Goal: Transaction & Acquisition: Purchase product/service

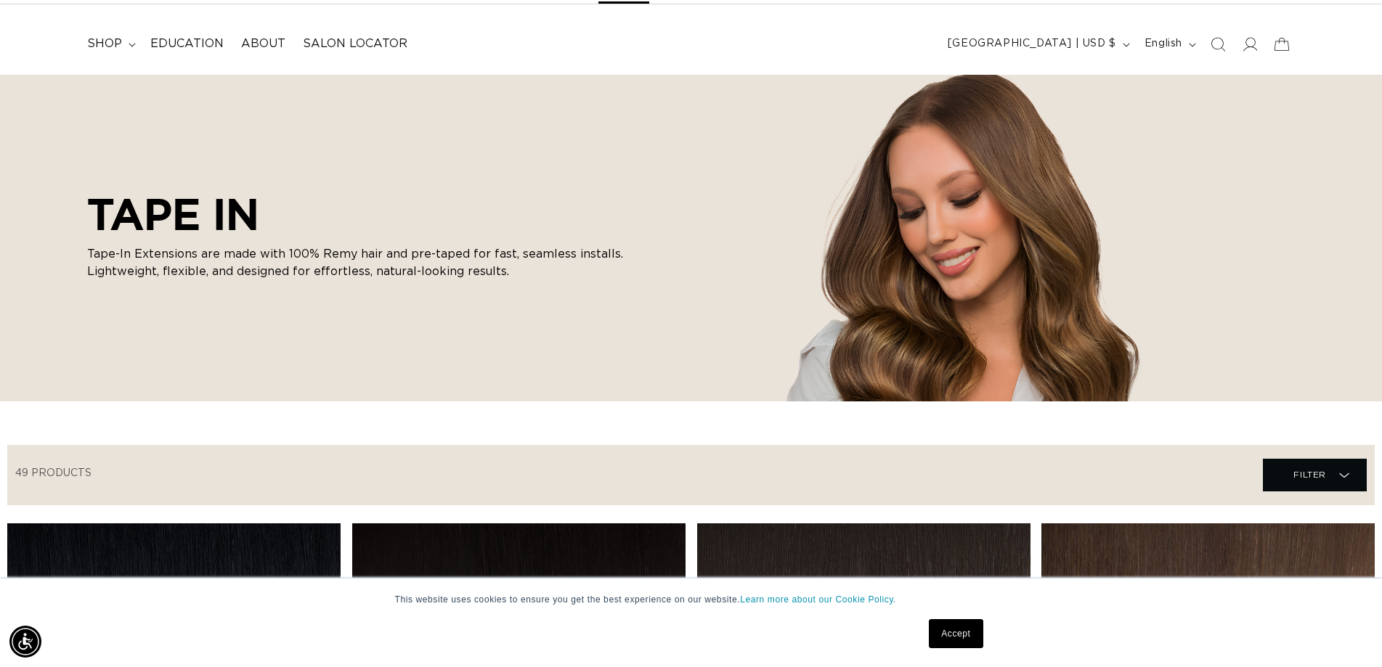
scroll to position [370, 0]
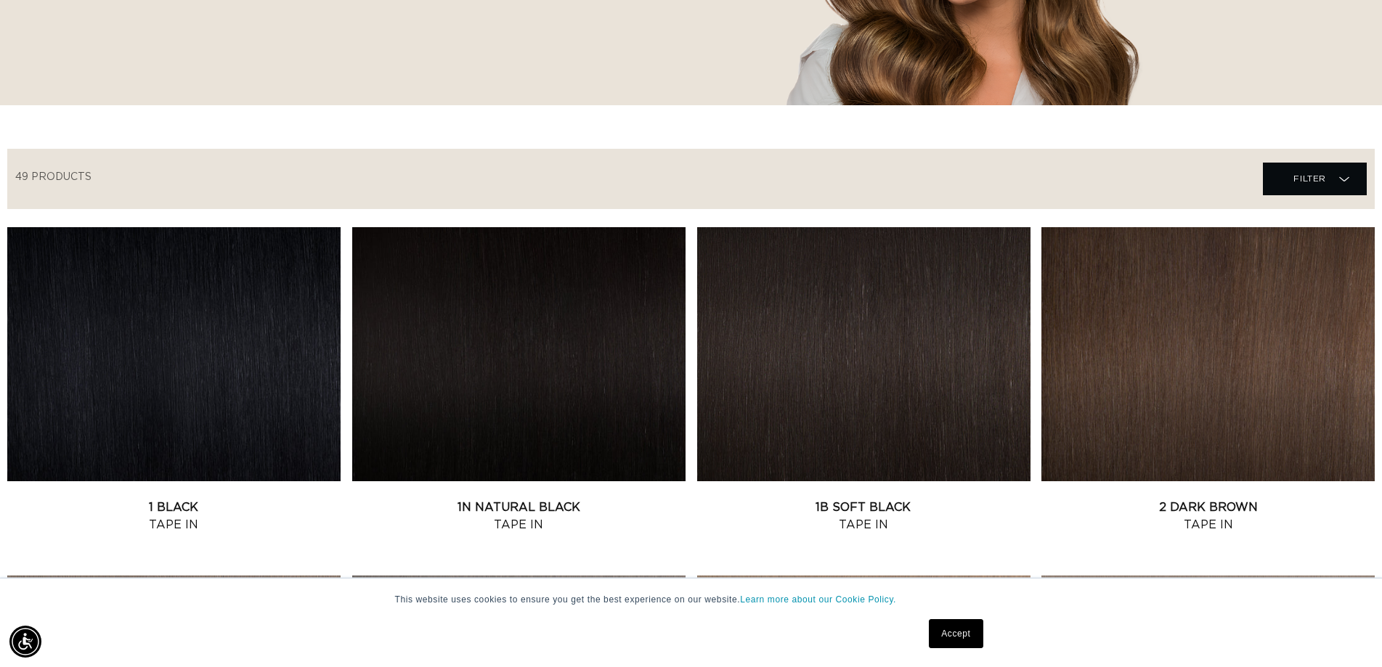
drag, startPoint x: 278, startPoint y: 152, endPoint x: 285, endPoint y: 147, distance: 8.9
click at [280, 150] on div "Filter Filter Filter Filter 49 products Close Lengths 14" (35) 14" (35 products…" at bounding box center [690, 179] width 1367 height 60
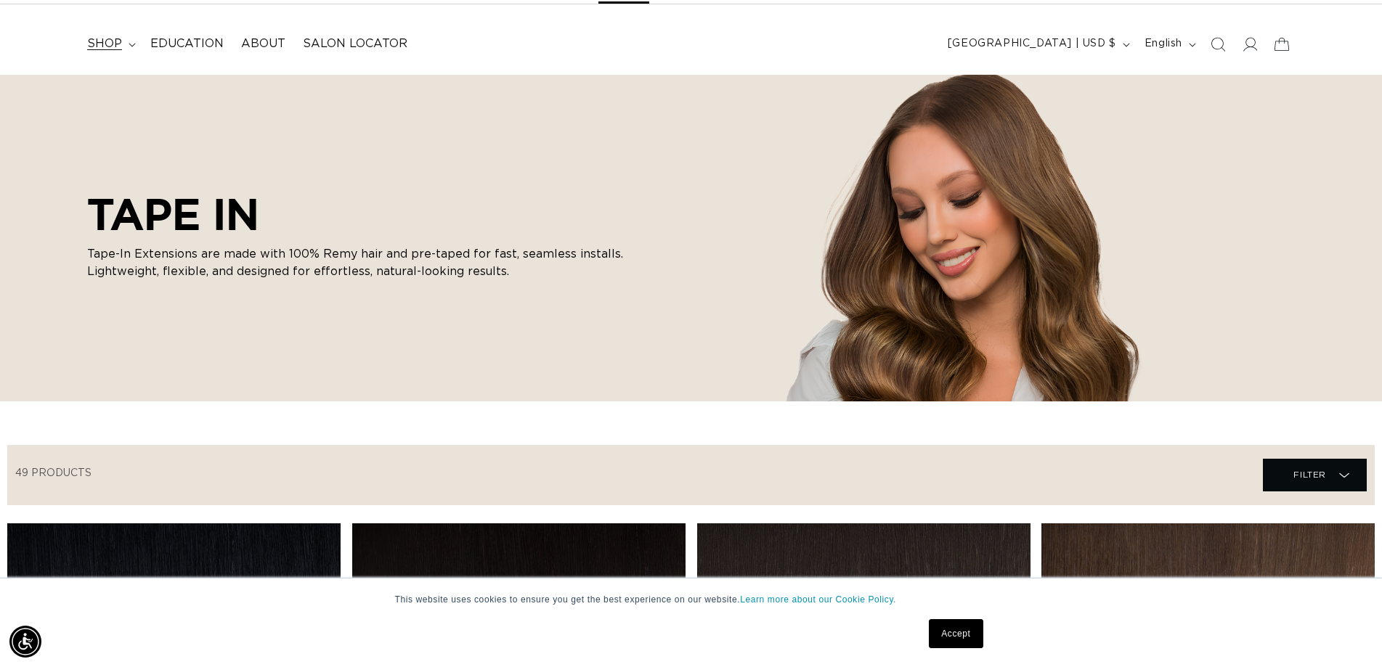
click at [109, 46] on span "shop" at bounding box center [104, 43] width 35 height 15
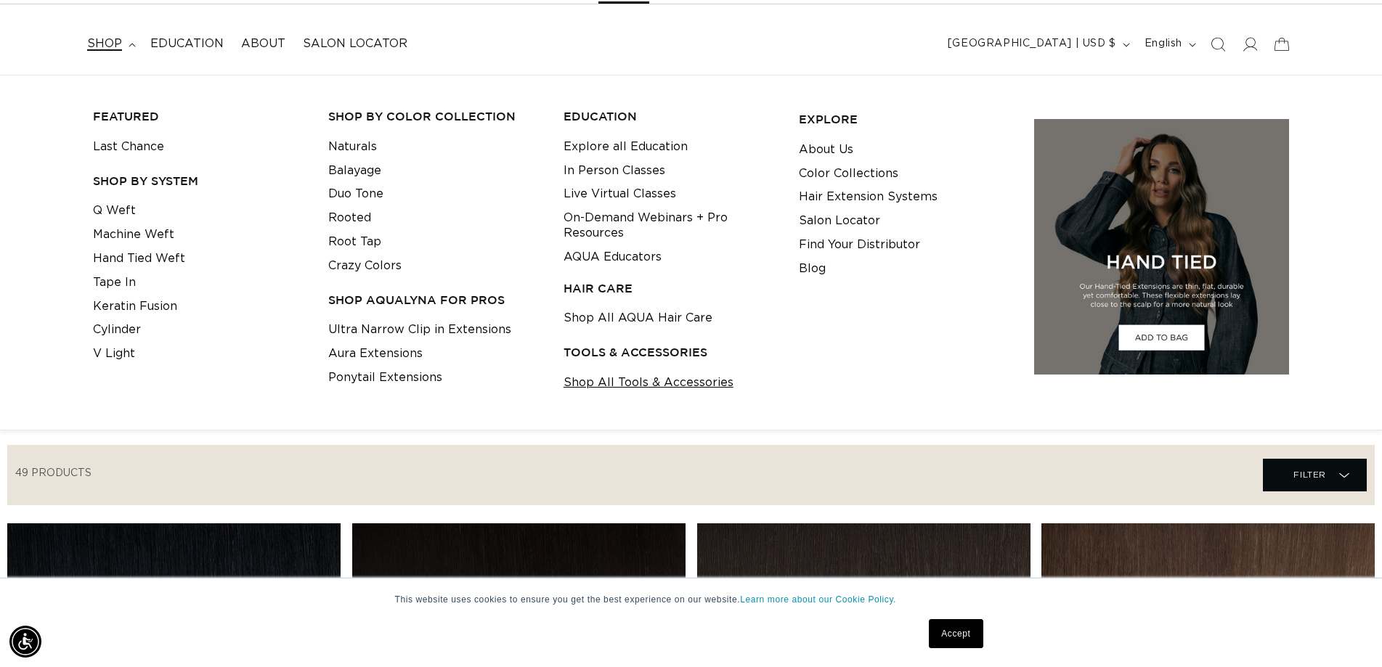
click at [598, 379] on link "Shop All Tools & Accessories" at bounding box center [648, 383] width 170 height 24
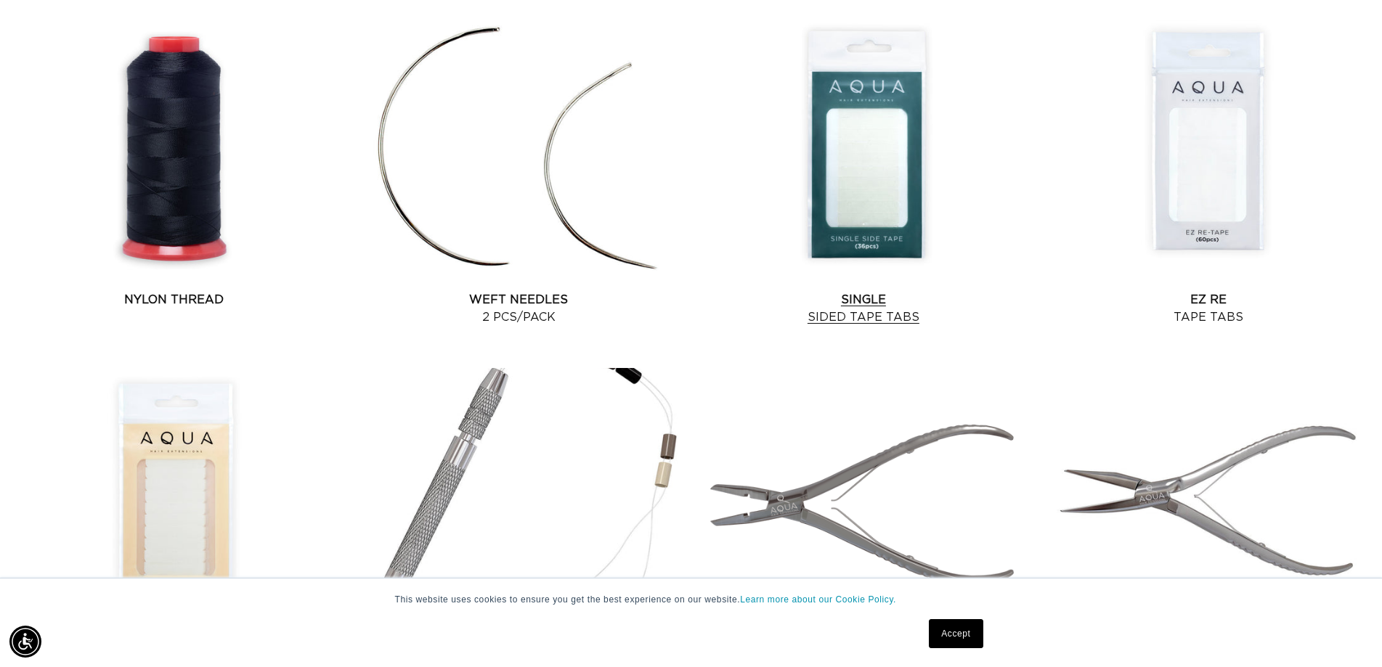
scroll to position [1259, 0]
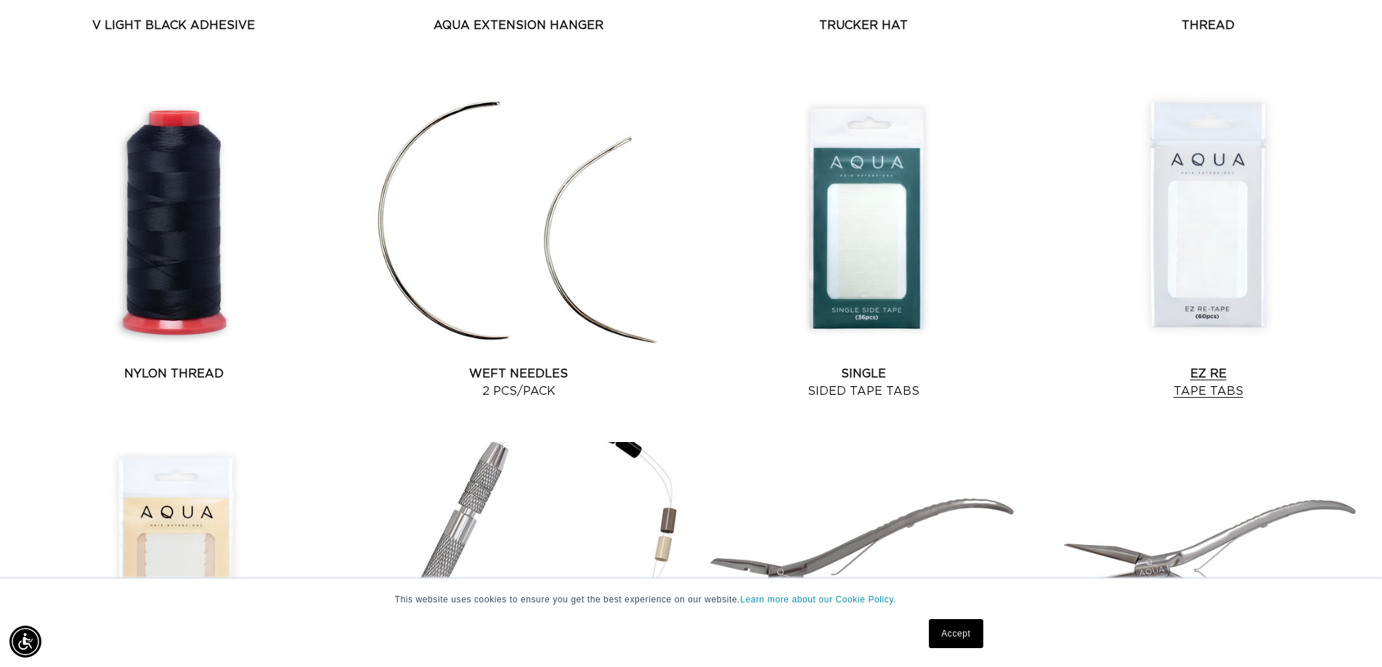
click at [1211, 365] on link "EZ Re Tape Tabs" at bounding box center [1207, 382] width 333 height 35
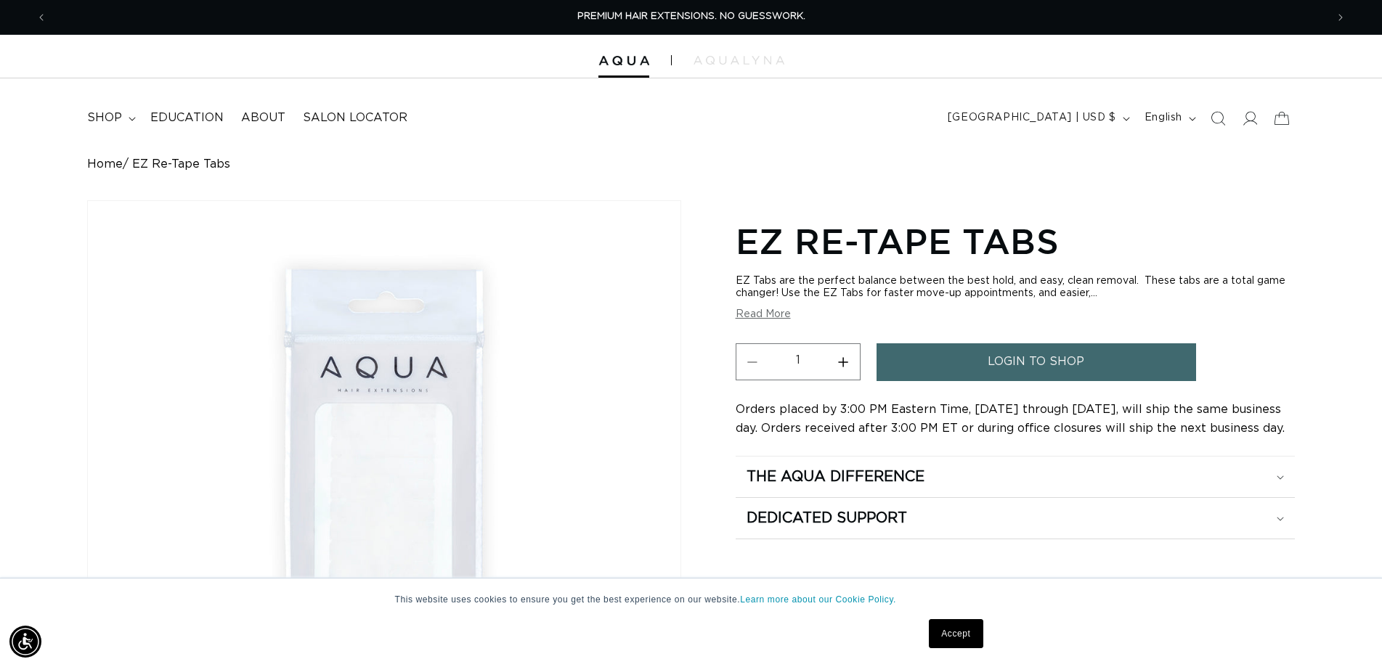
drag, startPoint x: 762, startPoint y: 315, endPoint x: 772, endPoint y: 316, distance: 10.2
click at [762, 315] on button "Read More" at bounding box center [763, 315] width 55 height 12
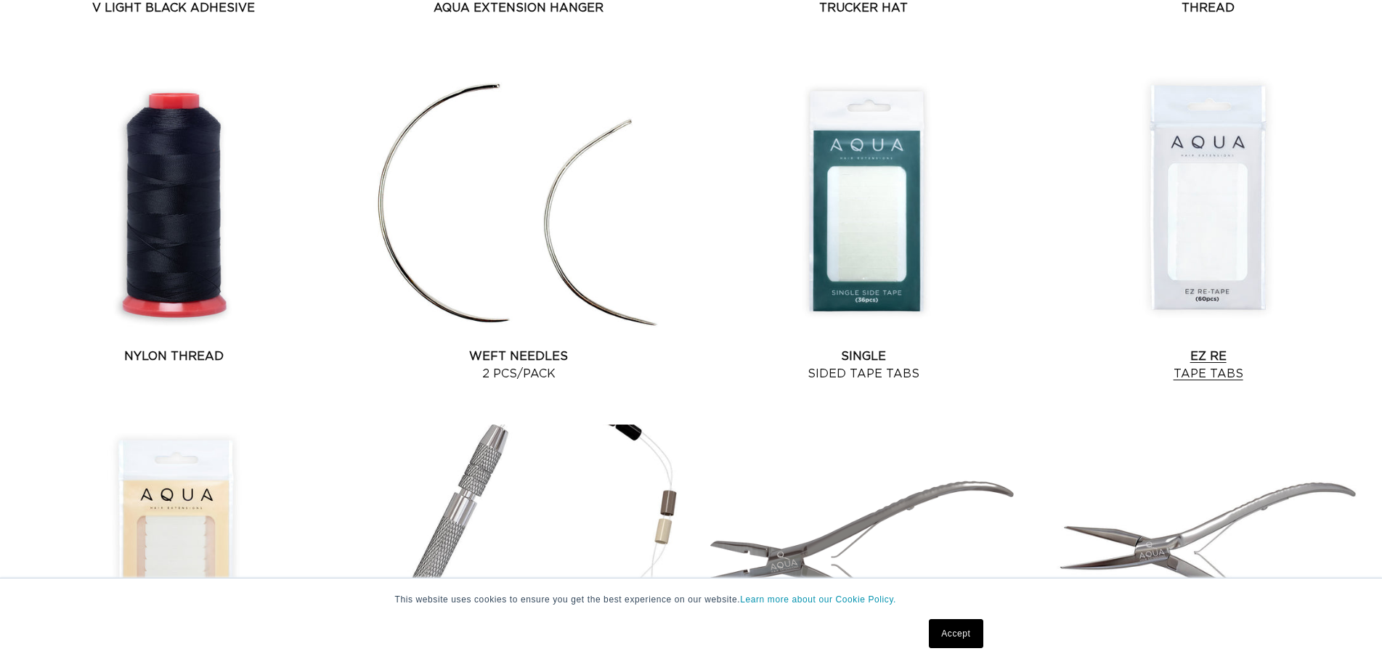
scroll to position [1259, 0]
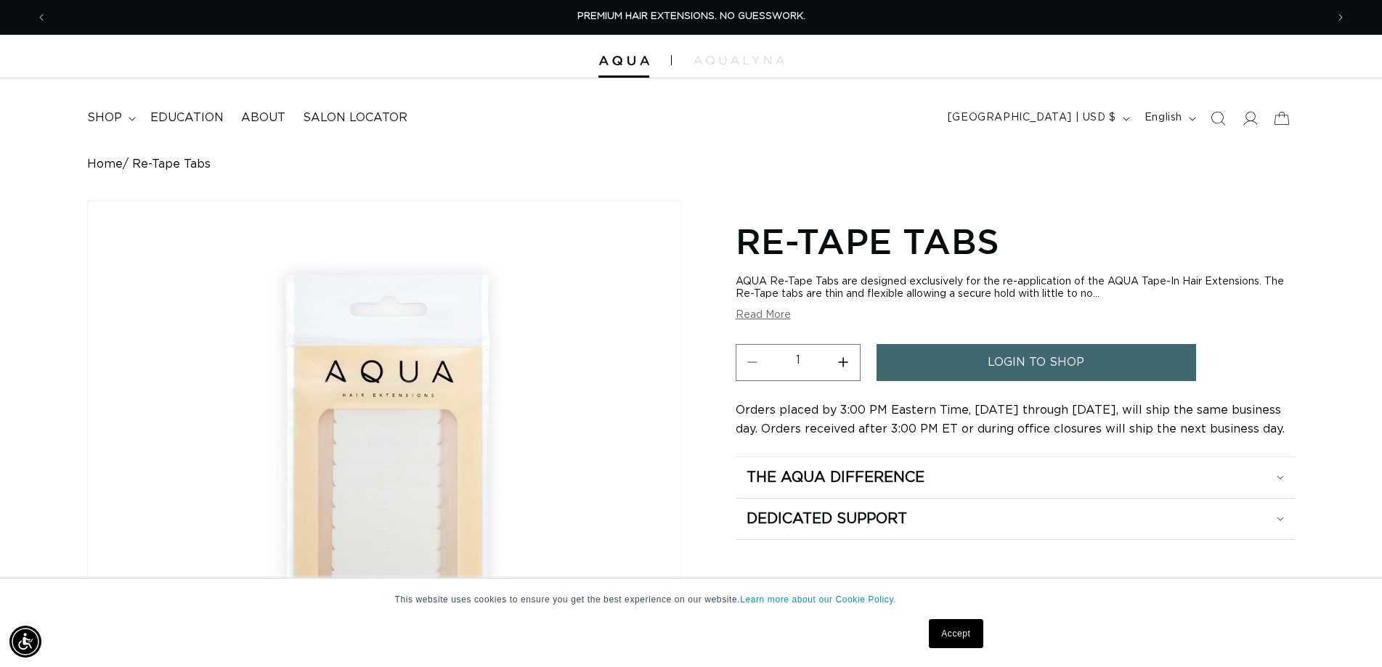
click at [751, 314] on button "Read More" at bounding box center [763, 315] width 55 height 12
